Goal: Information Seeking & Learning: Learn about a topic

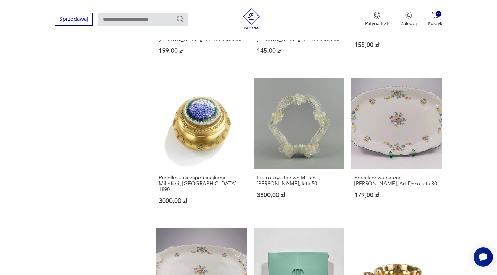
scroll to position [581, 0]
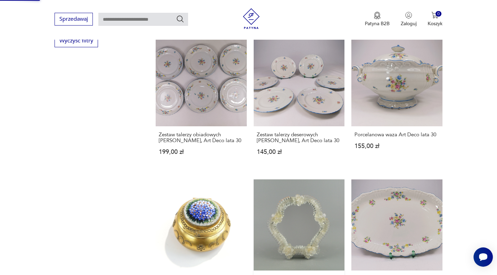
scroll to position [556, 0]
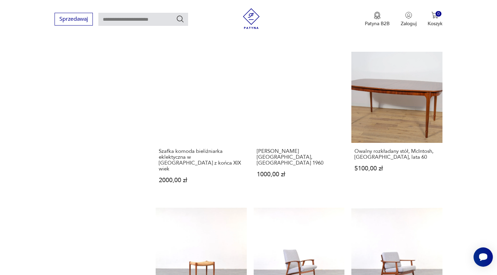
scroll to position [604, 0]
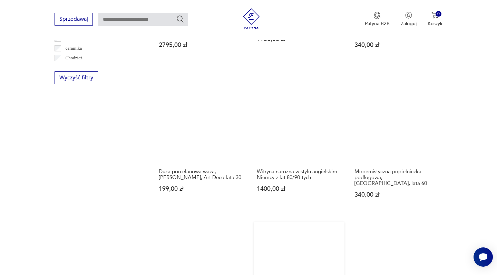
scroll to position [697, 0]
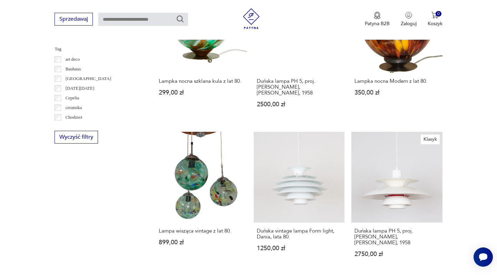
scroll to position [277, 0]
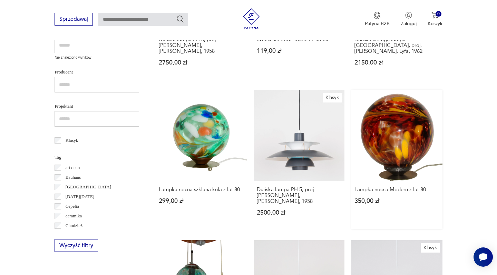
click at [351, 135] on link "Lampka nocna Modern z lat 80. 350,00 zł" at bounding box center [396, 159] width 91 height 139
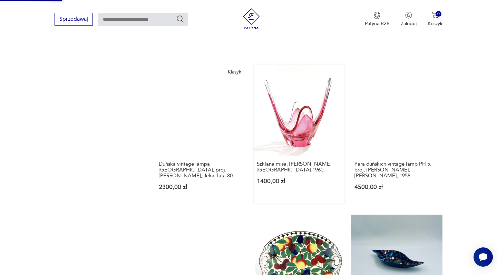
scroll to position [628, 0]
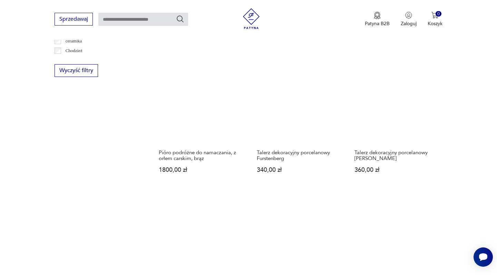
scroll to position [518, 0]
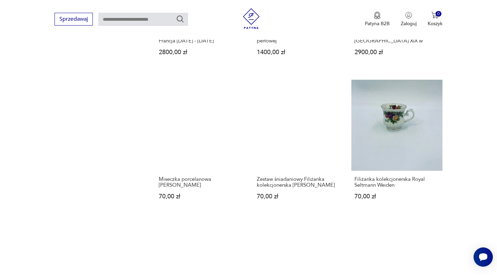
scroll to position [576, 0]
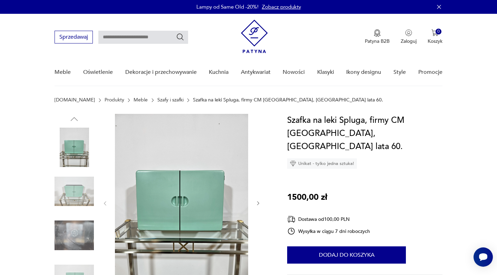
click at [259, 205] on icon "button" at bounding box center [258, 204] width 6 height 6
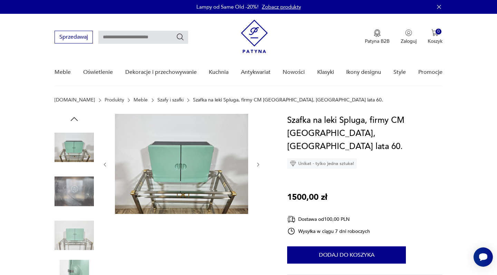
click at [259, 205] on div at bounding box center [181, 165] width 159 height 102
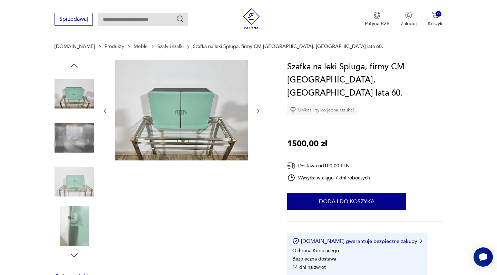
scroll to position [67, 0]
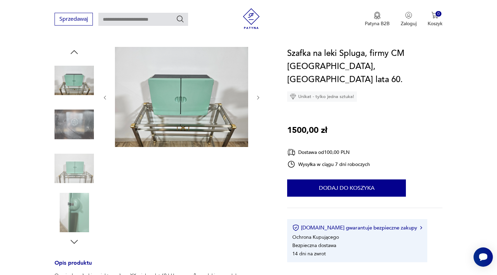
click at [259, 96] on icon "button" at bounding box center [258, 98] width 6 height 6
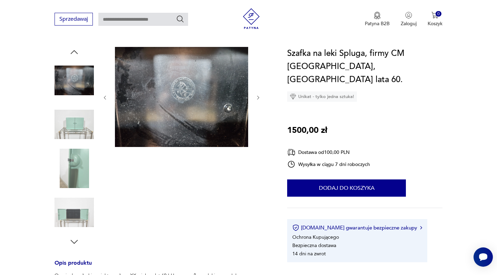
click at [259, 96] on icon "button" at bounding box center [258, 98] width 6 height 6
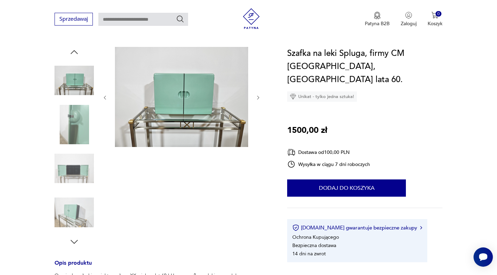
click at [259, 96] on icon "button" at bounding box center [258, 98] width 6 height 6
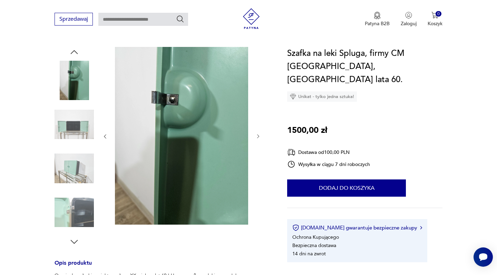
click at [259, 136] on icon "button" at bounding box center [258, 137] width 6 height 6
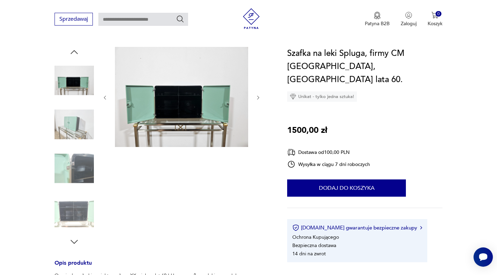
click at [258, 99] on icon "button" at bounding box center [258, 98] width 6 height 6
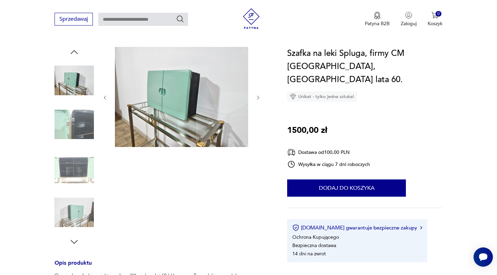
click at [258, 99] on icon "button" at bounding box center [258, 98] width 6 height 6
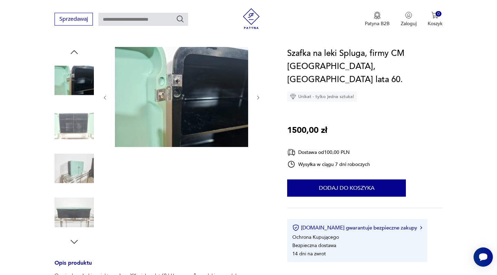
click at [258, 99] on icon "button" at bounding box center [258, 98] width 6 height 6
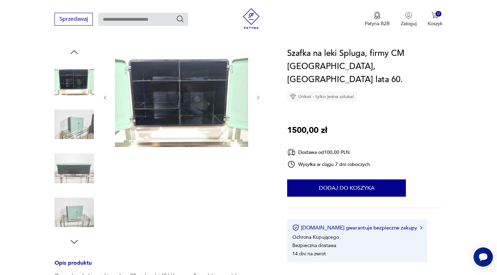
click at [258, 99] on icon "button" at bounding box center [258, 98] width 6 height 6
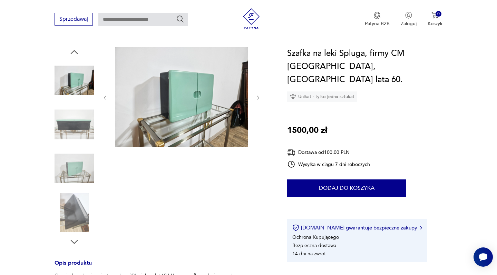
click at [258, 99] on icon "button" at bounding box center [258, 98] width 6 height 6
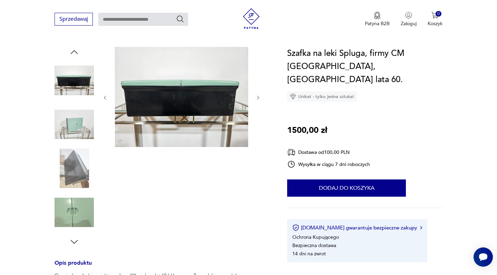
click at [258, 99] on icon "button" at bounding box center [258, 98] width 6 height 6
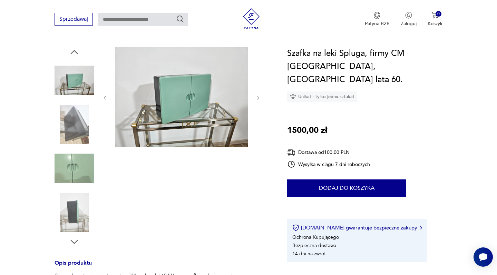
click at [258, 99] on icon "button" at bounding box center [258, 98] width 6 height 6
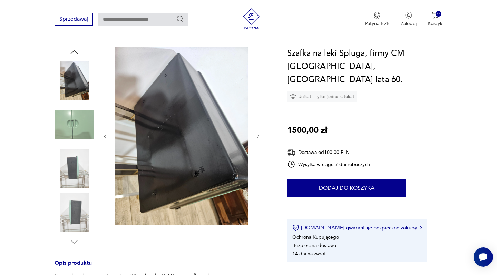
click at [258, 99] on div at bounding box center [181, 136] width 159 height 179
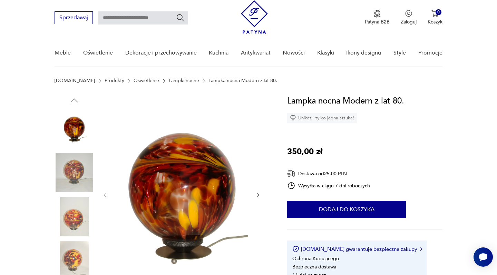
scroll to position [66, 0]
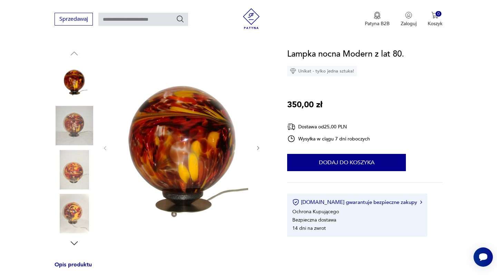
click at [259, 147] on icon "button" at bounding box center [258, 148] width 6 height 6
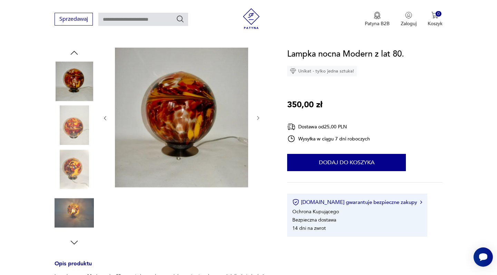
click at [259, 147] on div at bounding box center [181, 118] width 159 height 141
click at [258, 118] on icon "button" at bounding box center [258, 118] width 6 height 6
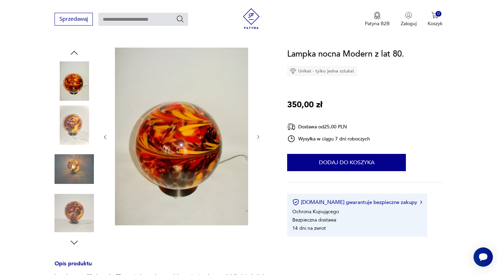
click at [258, 135] on icon "button" at bounding box center [258, 137] width 6 height 6
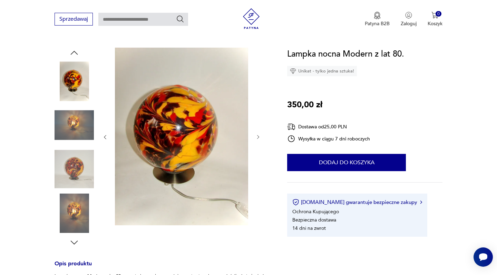
click at [258, 135] on icon "button" at bounding box center [258, 137] width 6 height 6
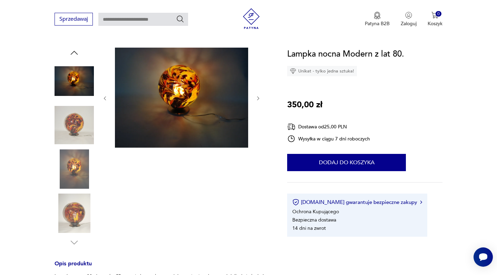
click at [257, 99] on icon "button" at bounding box center [258, 99] width 6 height 6
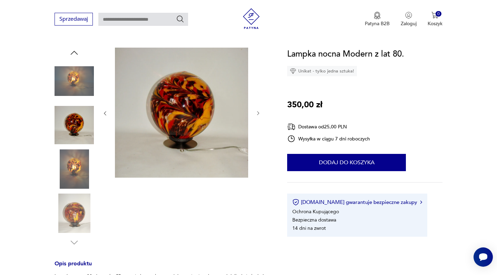
click at [257, 99] on div at bounding box center [181, 114] width 159 height 132
click at [259, 114] on icon "button" at bounding box center [258, 113] width 6 height 6
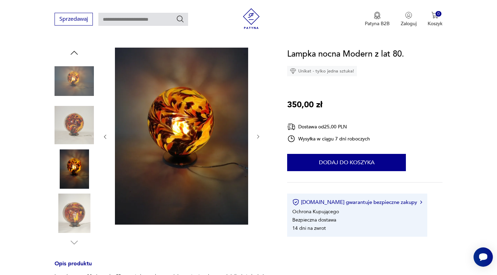
click at [260, 138] on icon "button" at bounding box center [258, 137] width 6 height 6
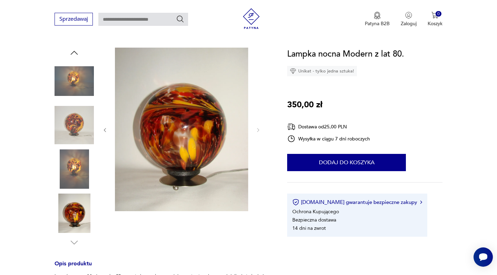
click at [260, 138] on div at bounding box center [181, 130] width 159 height 165
